Goal: Check status: Check status

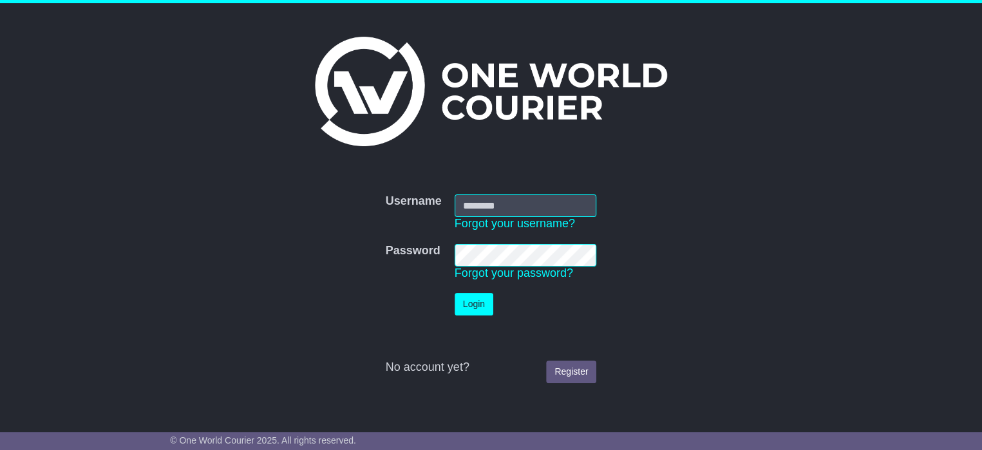
click at [475, 213] on input "Username" at bounding box center [526, 205] width 142 height 23
type input "**********"
click at [477, 311] on button "Login" at bounding box center [474, 304] width 39 height 23
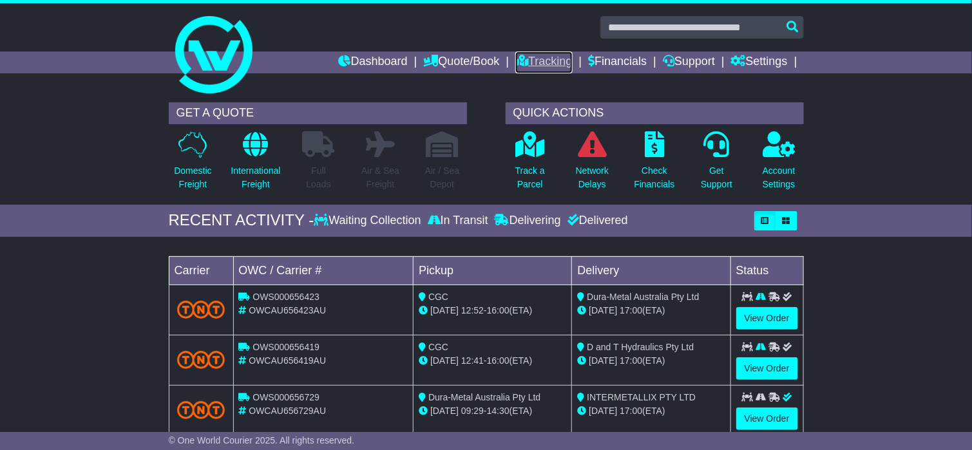
click at [527, 53] on link "Tracking" at bounding box center [543, 63] width 57 height 22
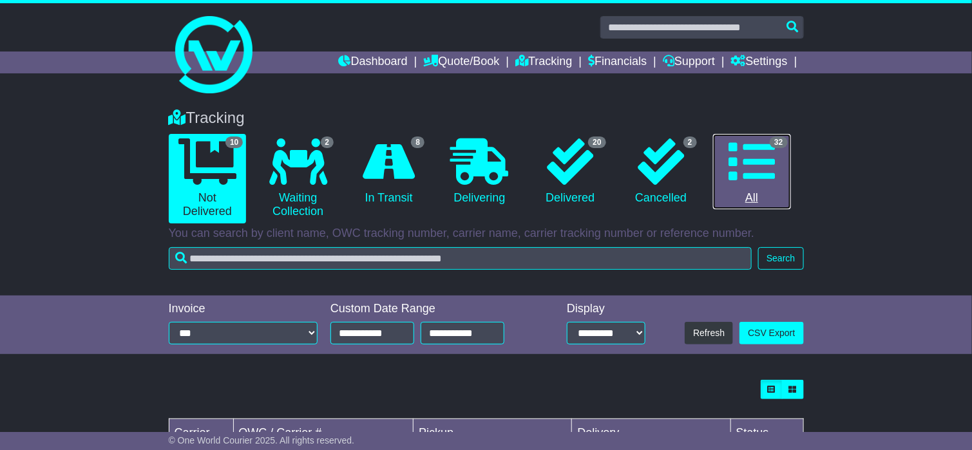
click at [770, 160] on icon at bounding box center [751, 161] width 46 height 46
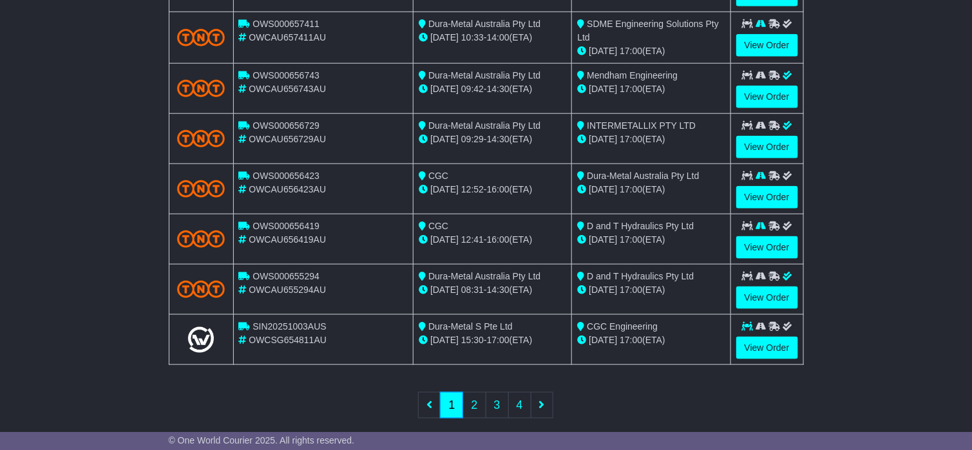
scroll to position [491, 0]
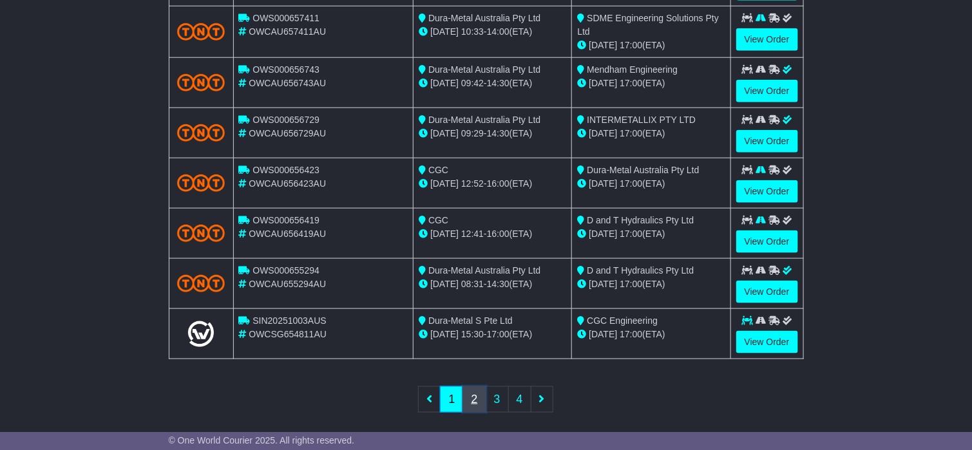
click at [477, 401] on link "2" at bounding box center [473, 399] width 23 height 26
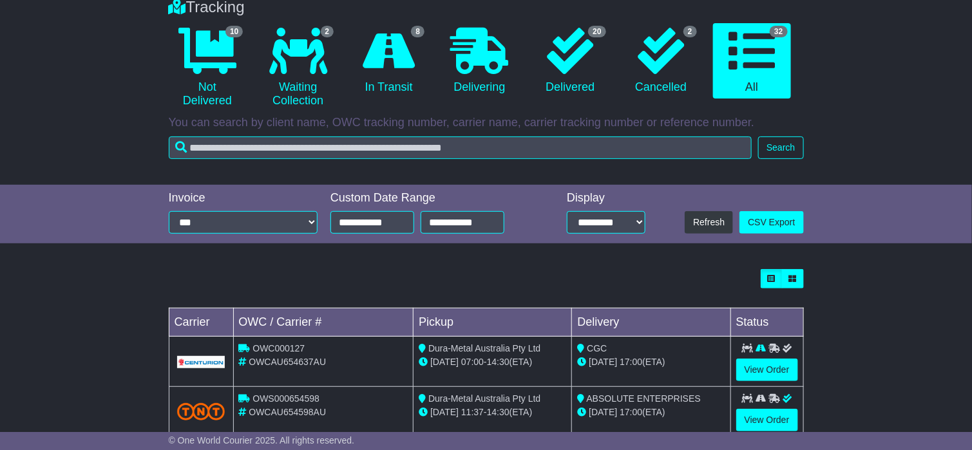
scroll to position [105, 0]
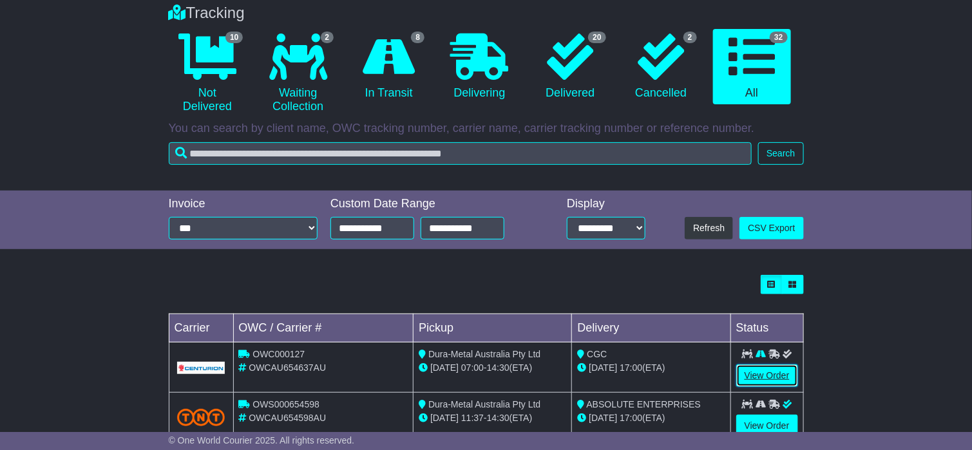
click at [765, 374] on link "View Order" at bounding box center [767, 375] width 62 height 23
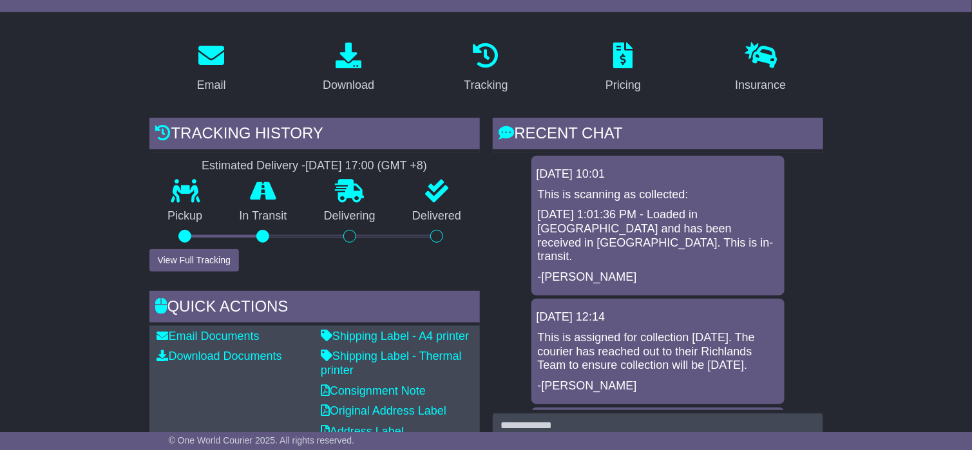
scroll to position [193, 0]
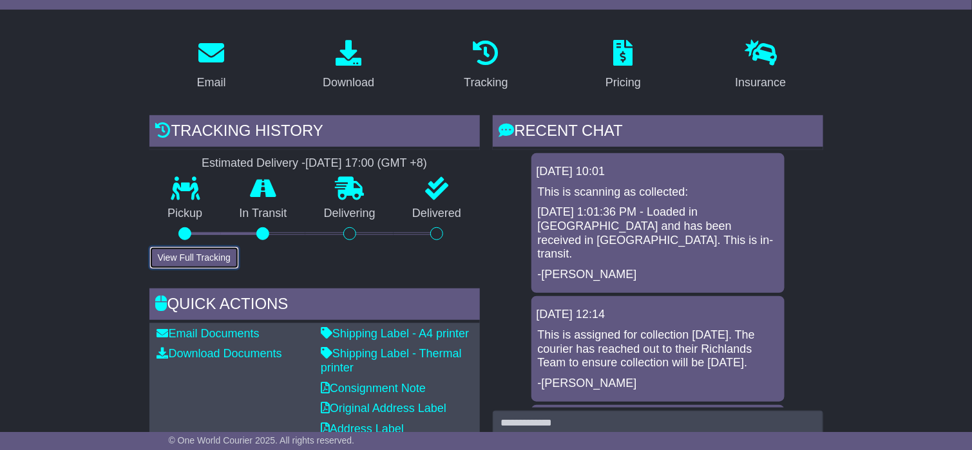
click at [184, 258] on button "View Full Tracking" at bounding box center [194, 258] width 90 height 23
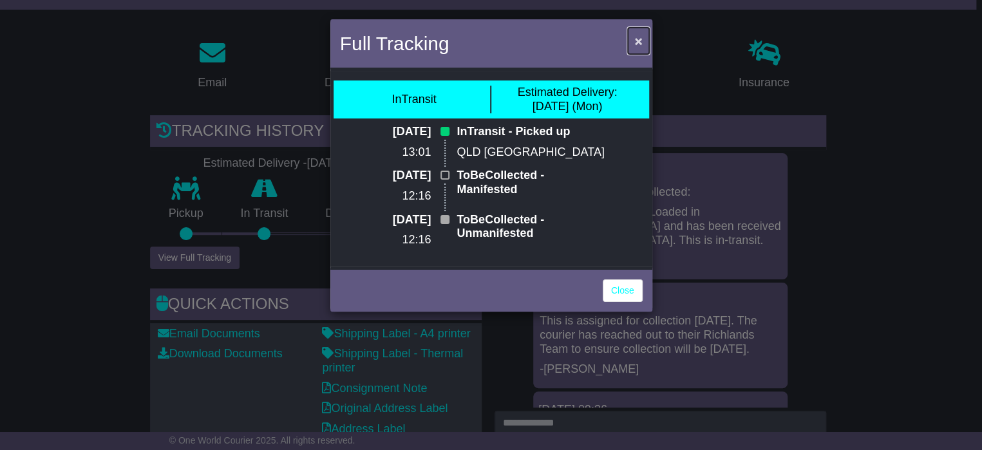
click at [639, 38] on span "×" at bounding box center [638, 40] width 8 height 15
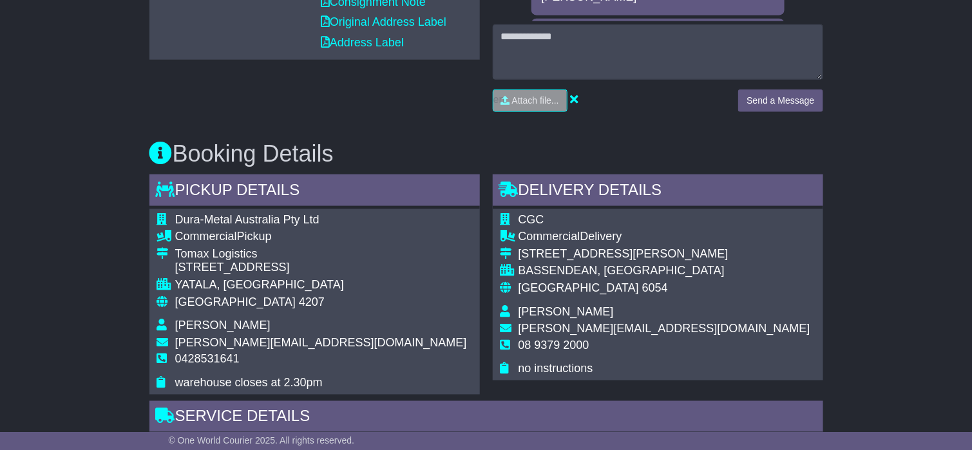
scroll to position [0, 0]
